Goal: Find specific fact: Find specific fact

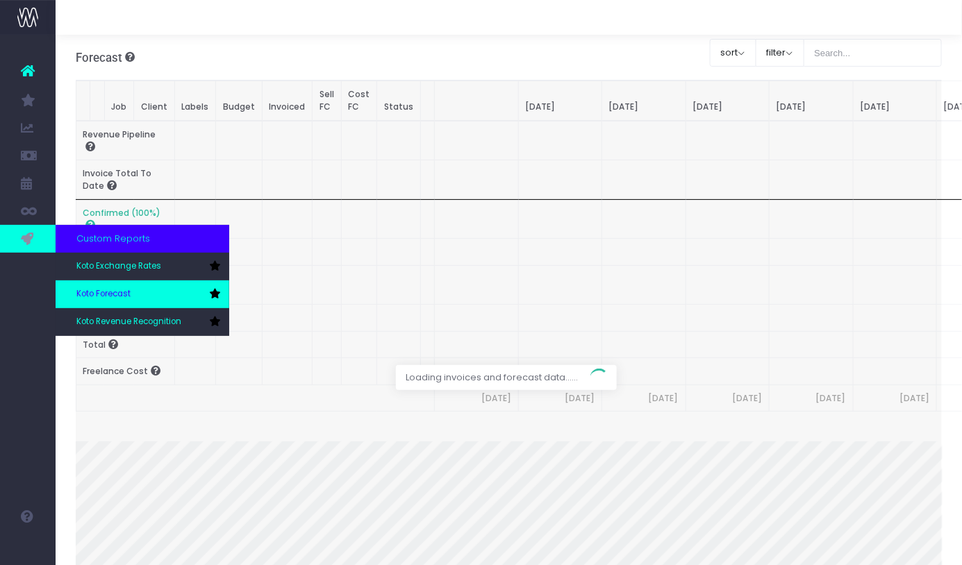
click at [119, 299] on span "Koto Forecast" at bounding box center [103, 294] width 54 height 12
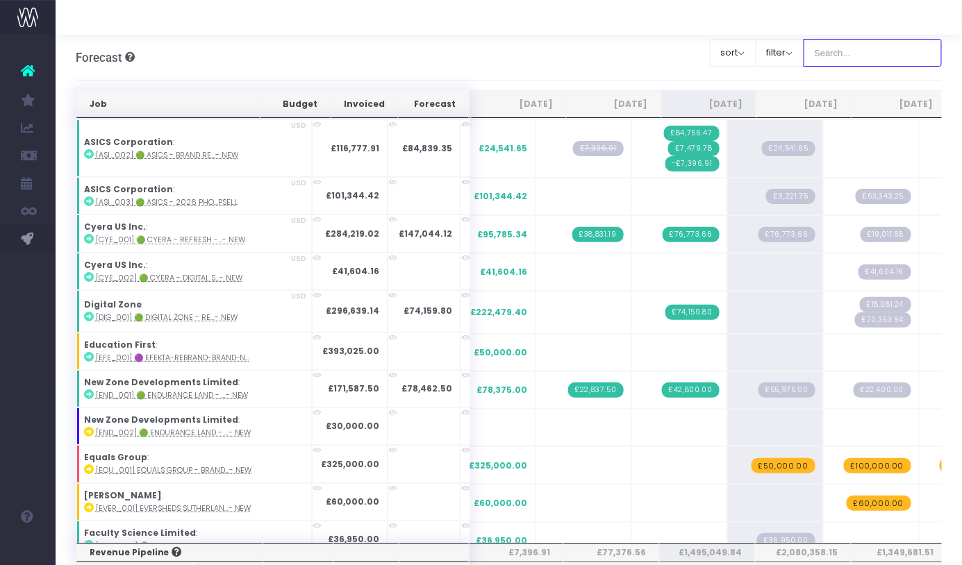
click at [856, 58] on input "text" at bounding box center [872, 53] width 139 height 28
type input "Microsoft"
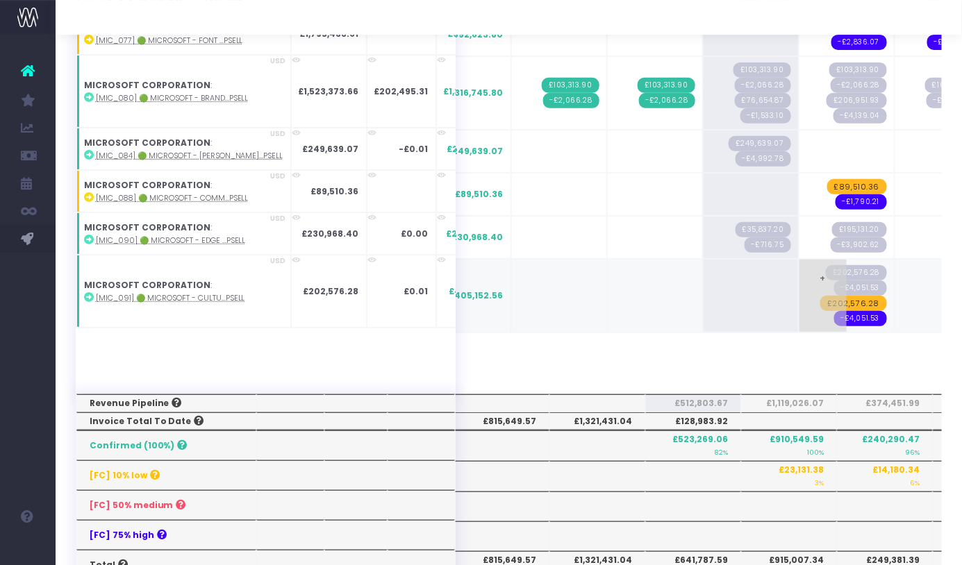
scroll to position [151, 0]
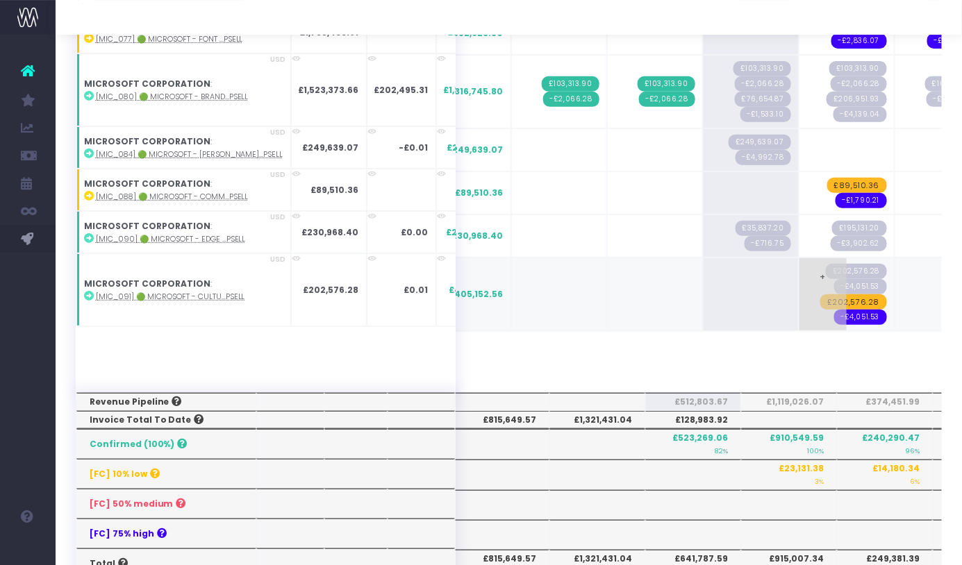
click at [820, 301] on span "£202,576.28" at bounding box center [853, 301] width 67 height 15
click at [858, 357] on div "Job Budget Invoiced Forecast [DATE] Aug [DATE] Oct [DATE] Dec [DATE] Feb [DATE]…" at bounding box center [509, 424] width 867 height 971
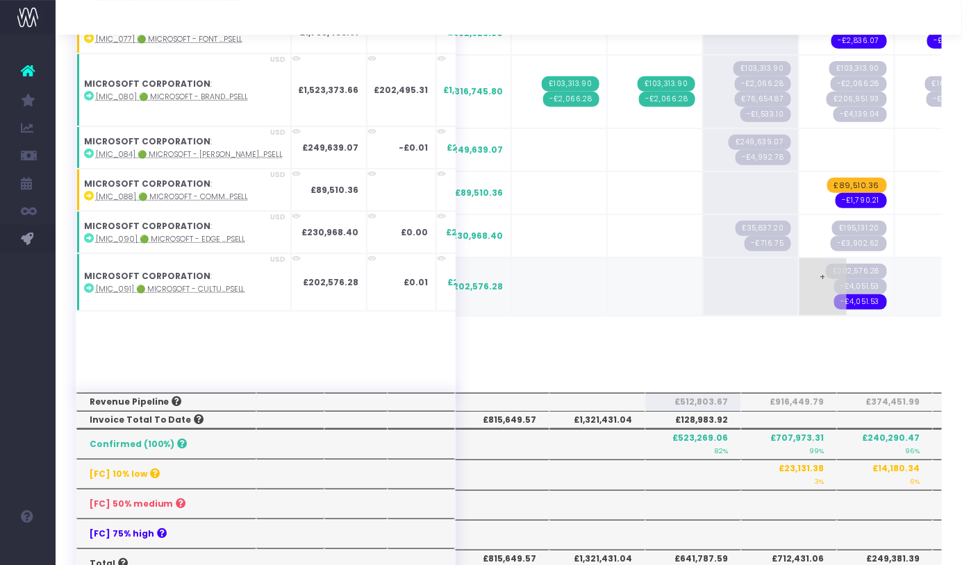
click at [834, 296] on span "-£4,051.53" at bounding box center [860, 301] width 53 height 15
click at [835, 339] on div "Job Budget Invoiced Forecast [DATE] Aug [DATE] Oct [DATE] Dec [DATE] Feb [DATE]…" at bounding box center [509, 424] width 867 height 971
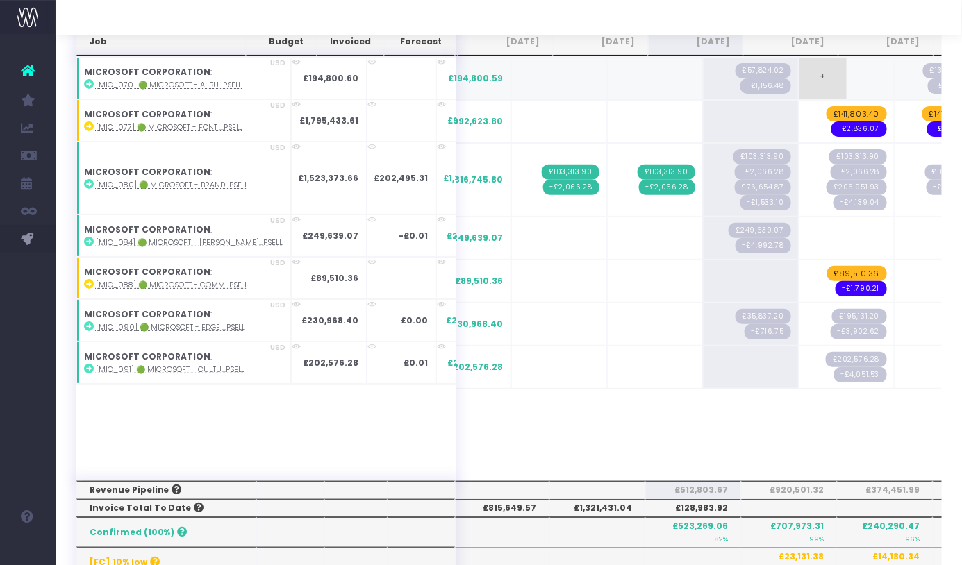
scroll to position [63, 0]
